Goal: Information Seeking & Learning: Learn about a topic

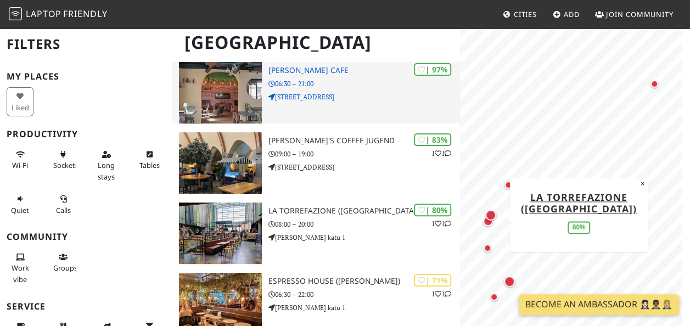
scroll to position [94, 0]
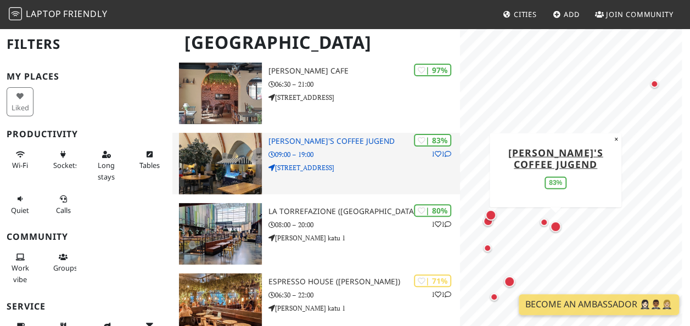
click at [227, 160] on img at bounding box center [220, 163] width 83 height 61
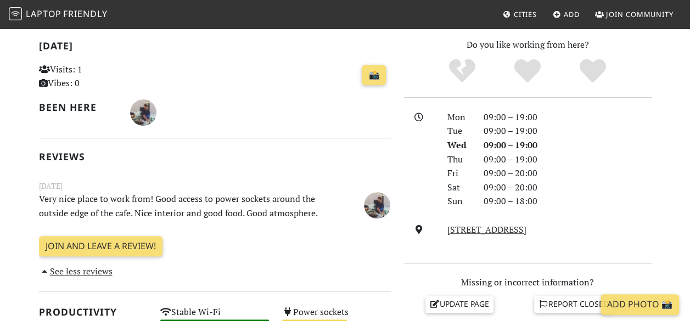
scroll to position [248, 0]
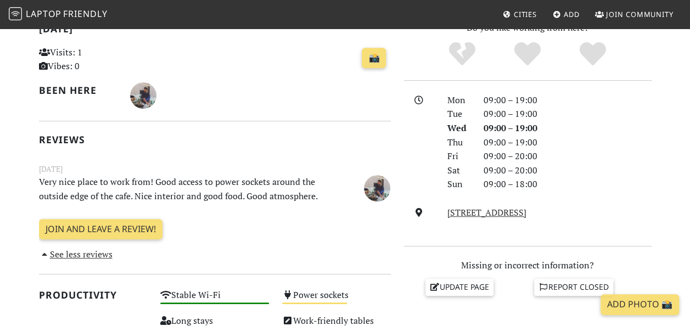
click at [268, 189] on p "Very nice place to work from! Good access to power sockets around the outside e…" at bounding box center [184, 189] width 304 height 28
